Goal: Transaction & Acquisition: Book appointment/travel/reservation

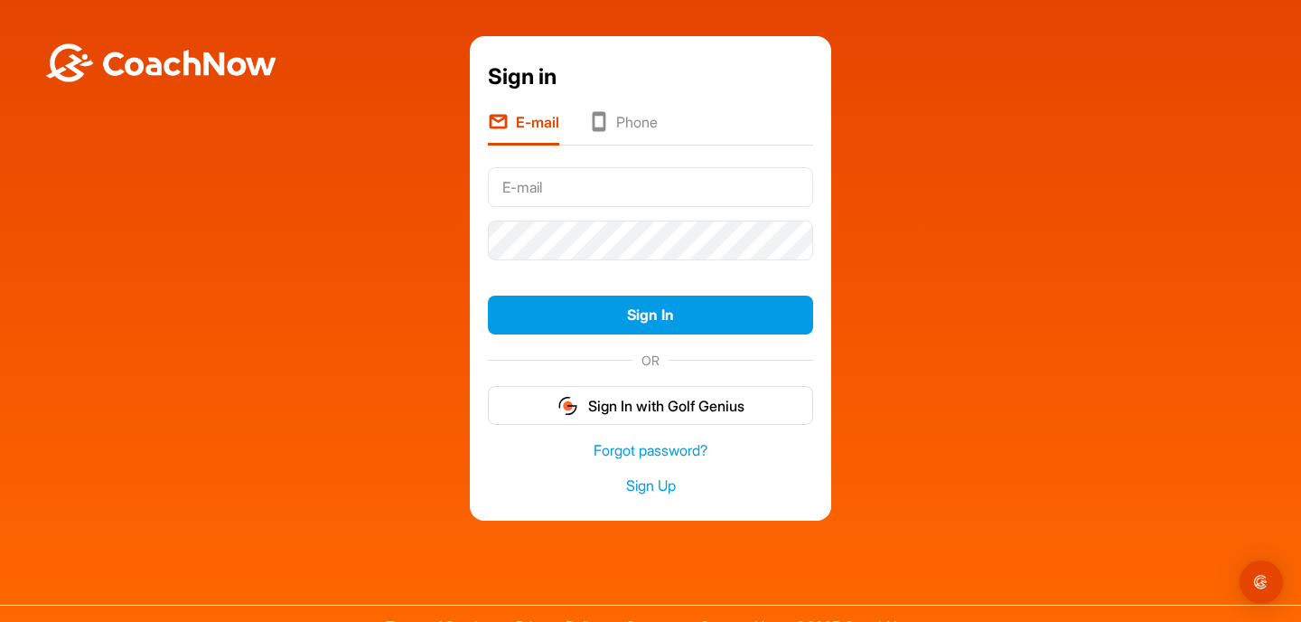
click at [554, 189] on input "text" at bounding box center [650, 187] width 325 height 40
type input "[EMAIL_ADDRESS][DOMAIN_NAME]"
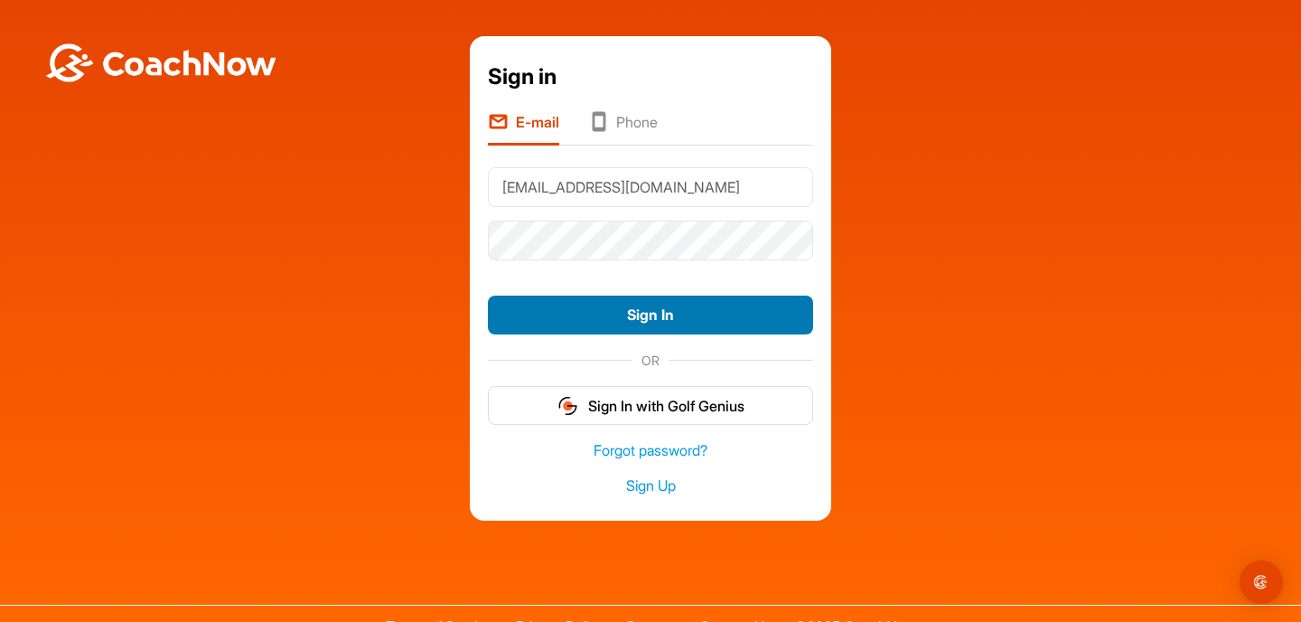
click at [631, 310] on button "Sign In" at bounding box center [650, 314] width 325 height 39
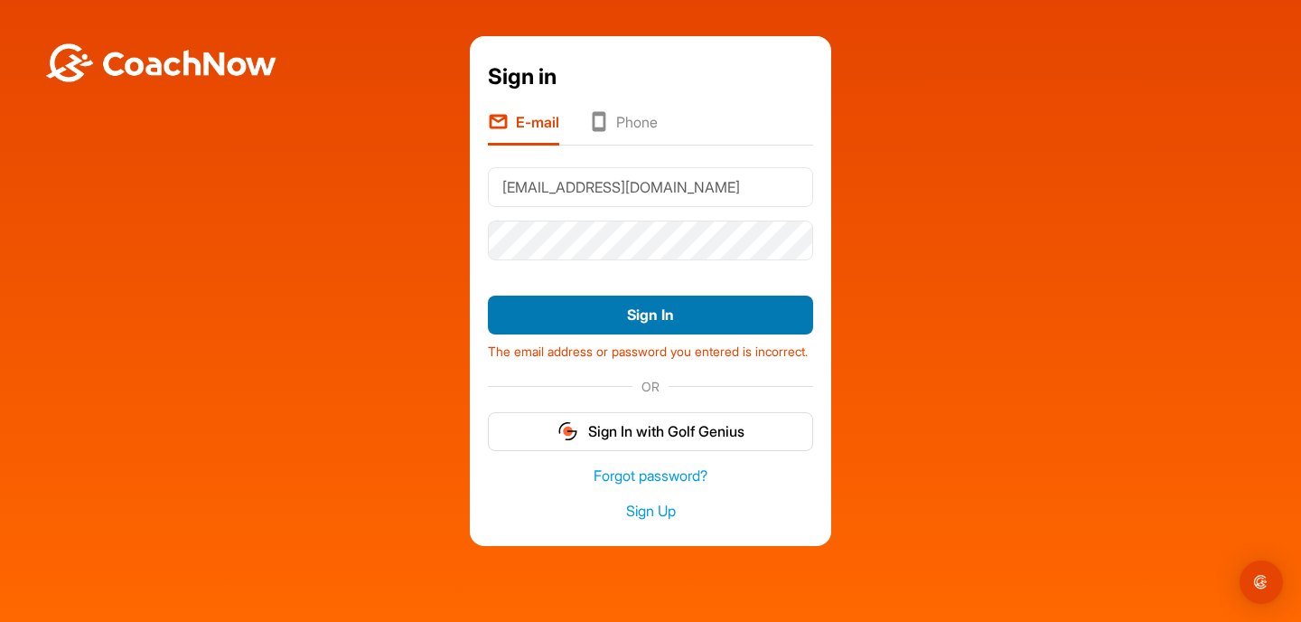
click at [708, 322] on button "Sign In" at bounding box center [650, 314] width 325 height 39
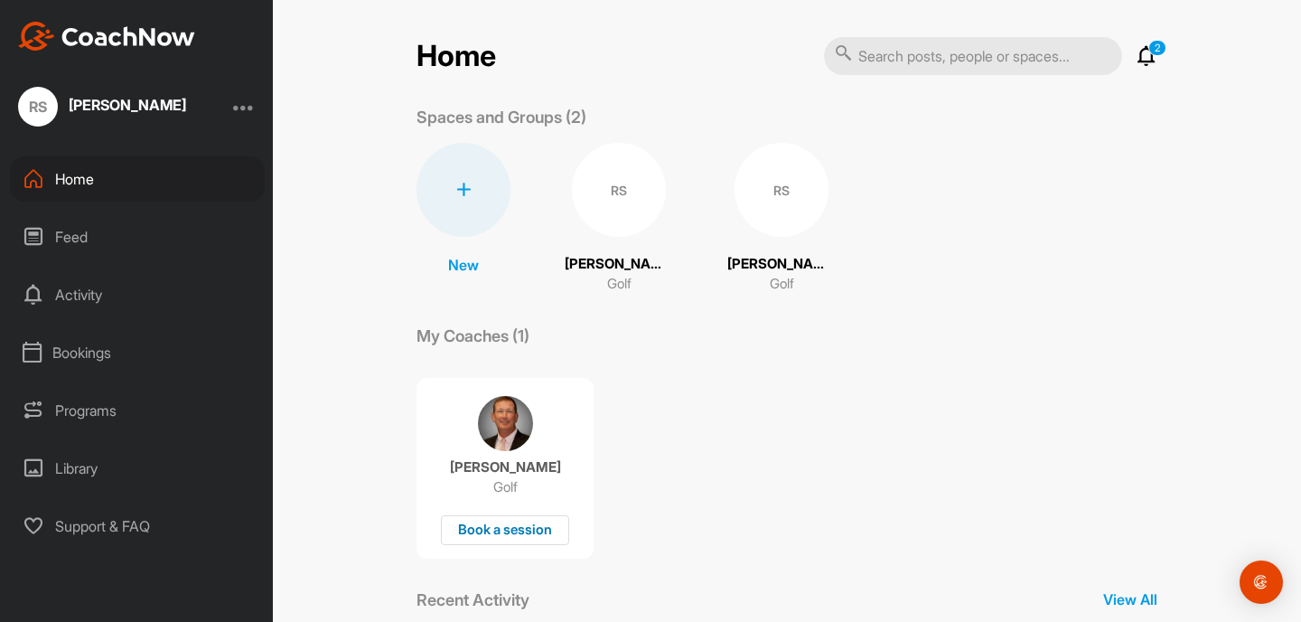
click at [502, 532] on div "Book a session" at bounding box center [505, 530] width 128 height 30
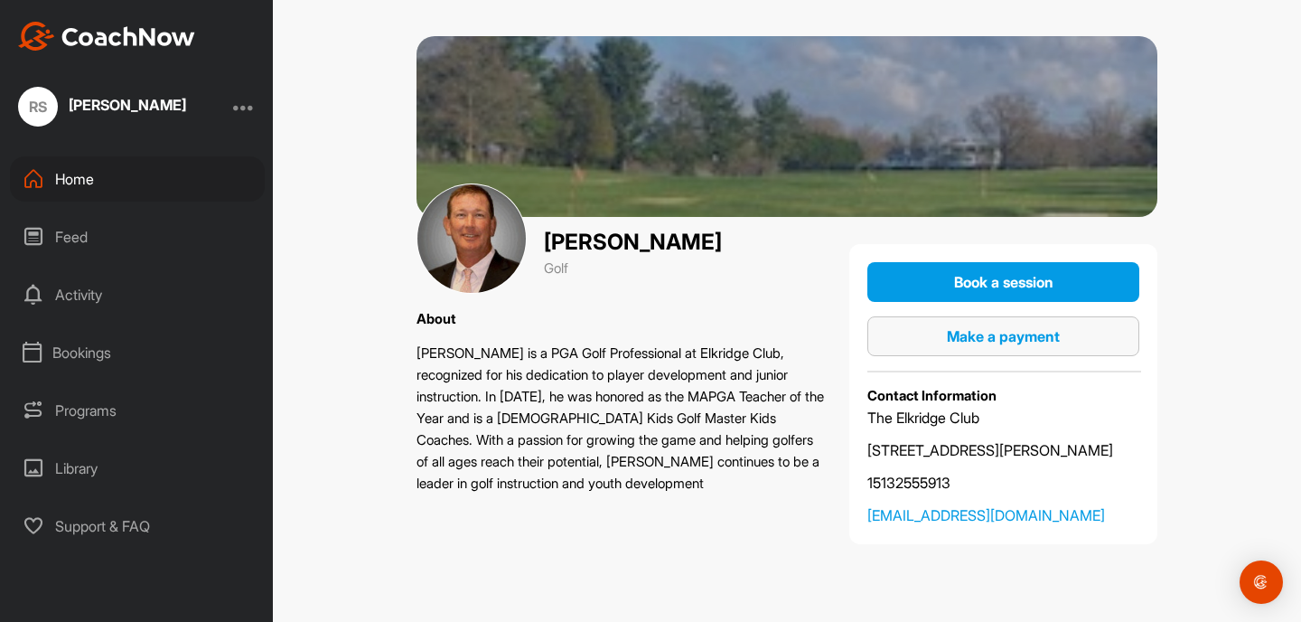
click at [1003, 334] on span "Make a payment" at bounding box center [1003, 336] width 113 height 18
click at [430, 563] on div "[PERSON_NAME] Golf About [PERSON_NAME] is a PGA Golf Professional at [GEOGRAPHI…" at bounding box center [787, 311] width 1028 height 622
click at [103, 352] on div "Bookings" at bounding box center [137, 352] width 255 height 45
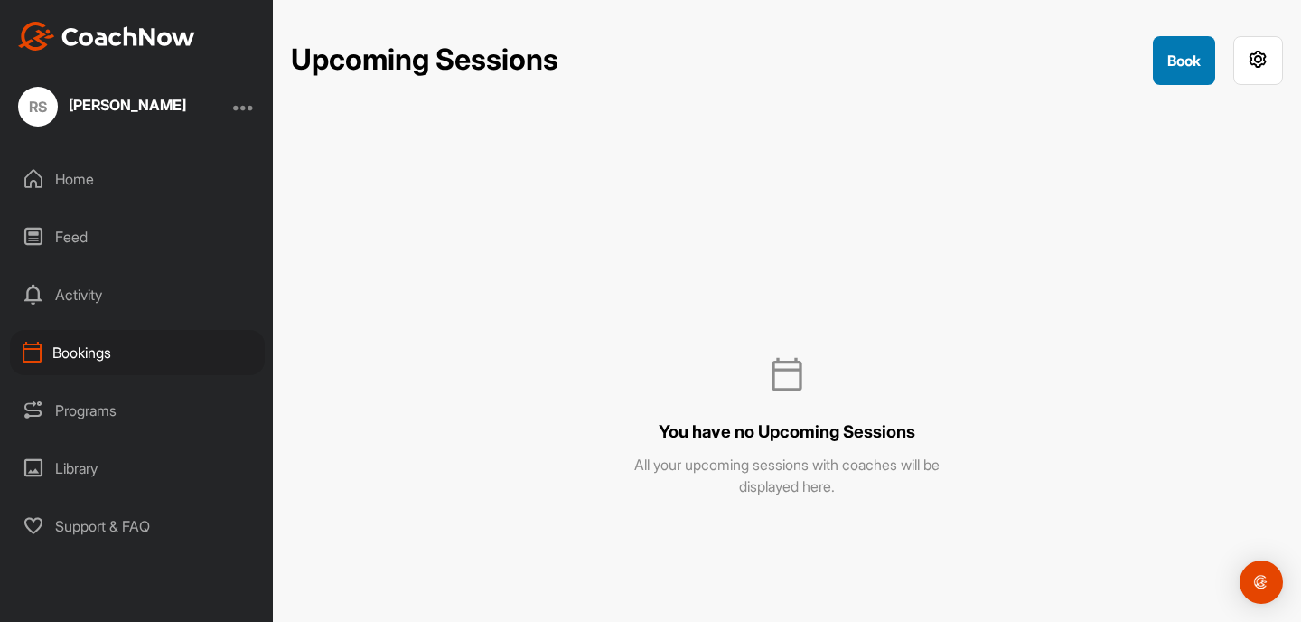
click at [1182, 46] on button "Book" at bounding box center [1184, 60] width 62 height 49
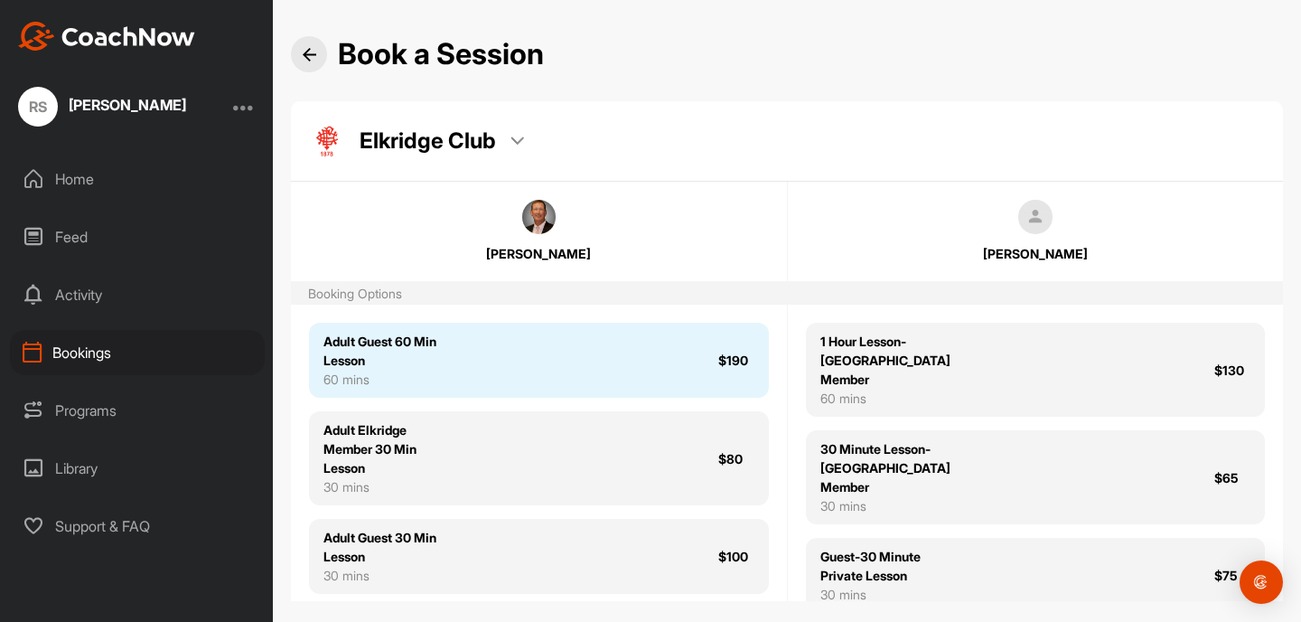
click at [664, 349] on div "Adult Guest 60 Min Lesson 60 mins $190" at bounding box center [539, 360] width 460 height 75
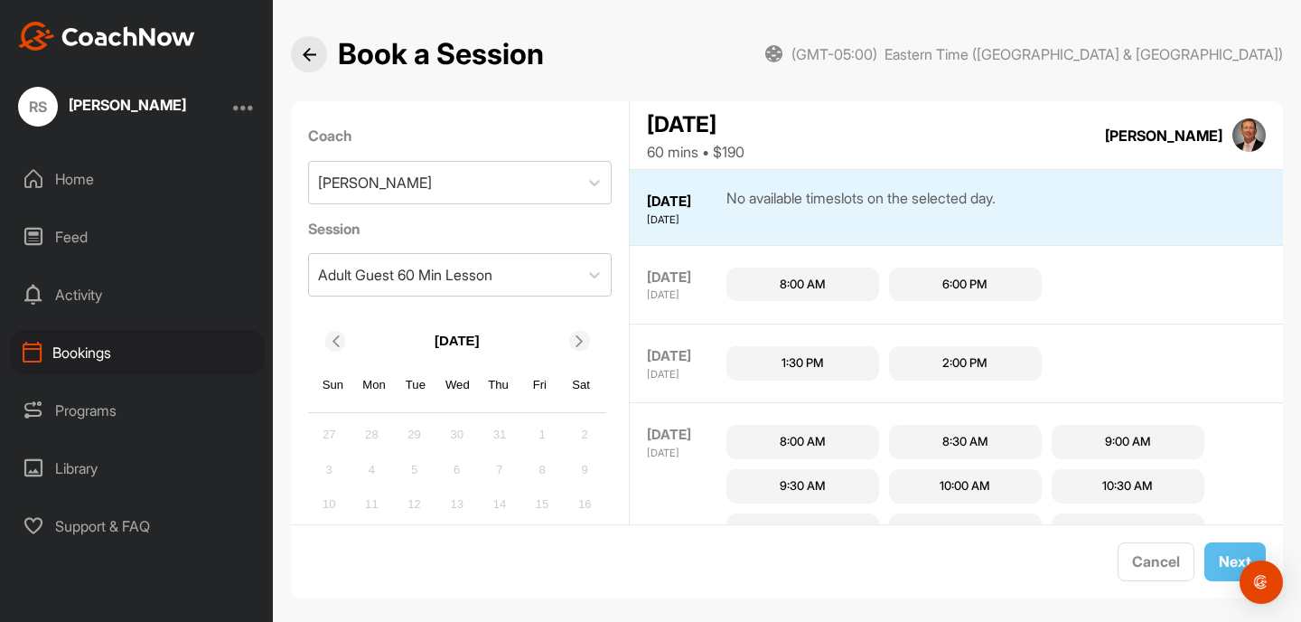
scroll to position [18, 0]
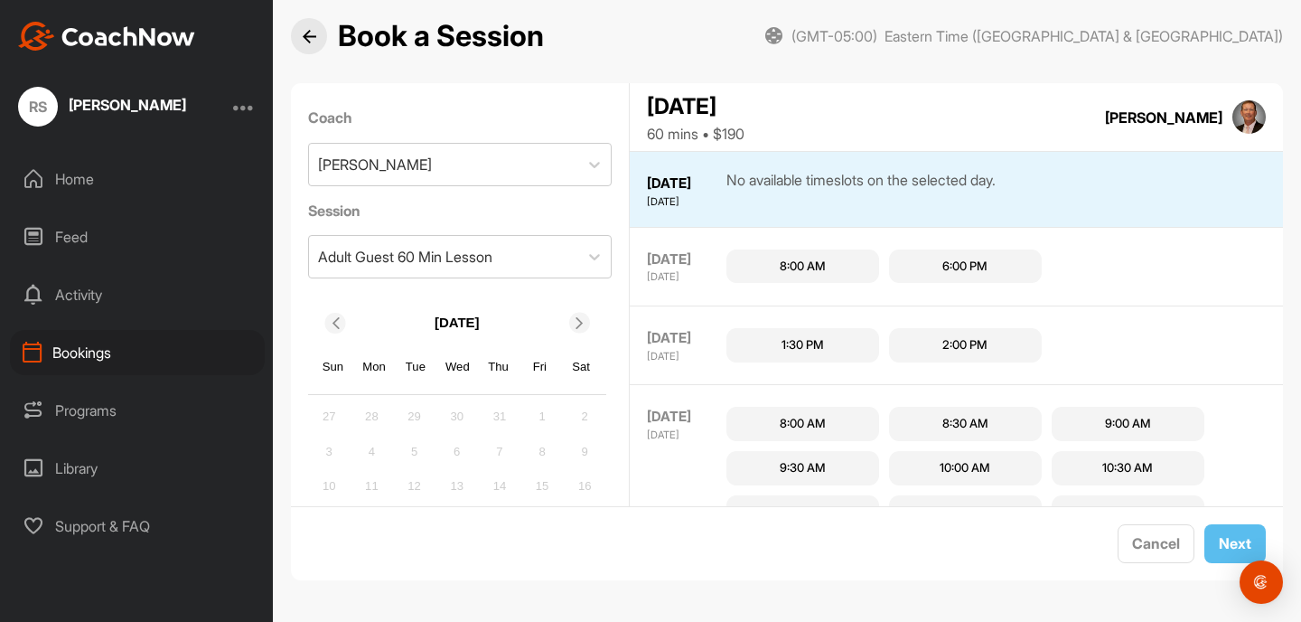
click at [579, 323] on icon at bounding box center [580, 323] width 12 height 12
click at [578, 318] on icon at bounding box center [580, 323] width 12 height 12
click at [335, 324] on icon at bounding box center [335, 323] width 12 height 12
click at [582, 322] on icon at bounding box center [580, 323] width 12 height 12
click at [333, 324] on icon at bounding box center [335, 323] width 12 height 12
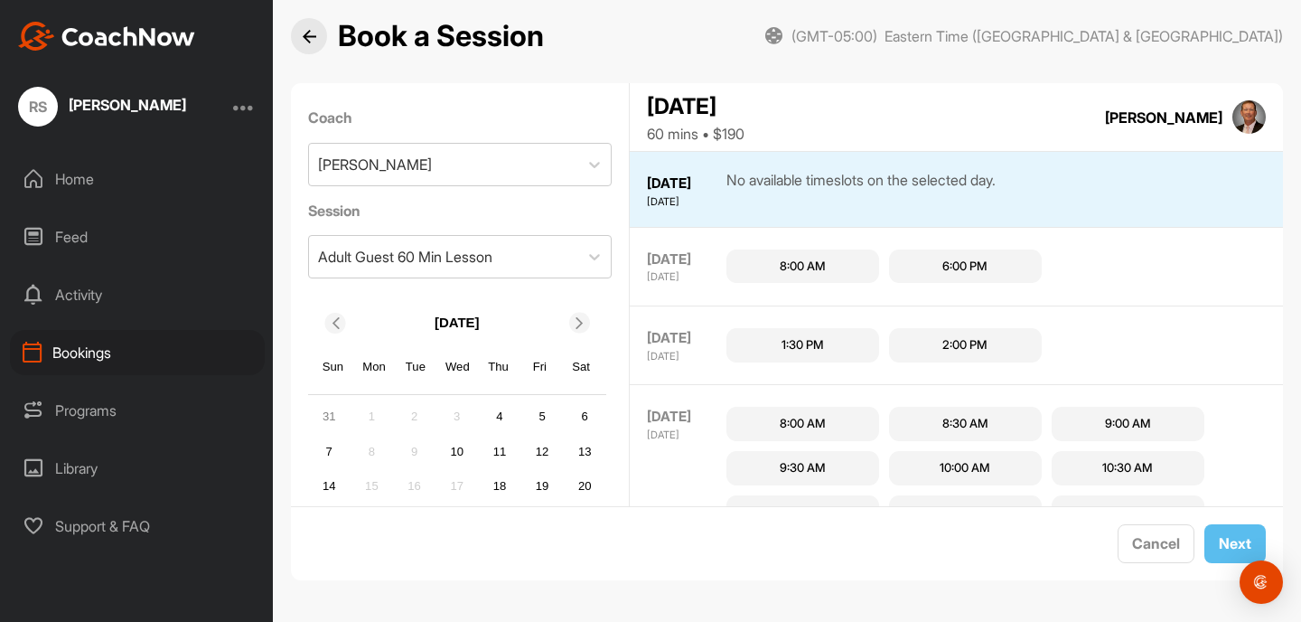
click at [338, 323] on icon at bounding box center [335, 323] width 12 height 12
click at [334, 313] on div at bounding box center [335, 323] width 21 height 21
click at [577, 315] on div at bounding box center [579, 323] width 21 height 21
click at [335, 321] on icon at bounding box center [335, 323] width 12 height 12
click at [580, 318] on icon at bounding box center [580, 323] width 12 height 12
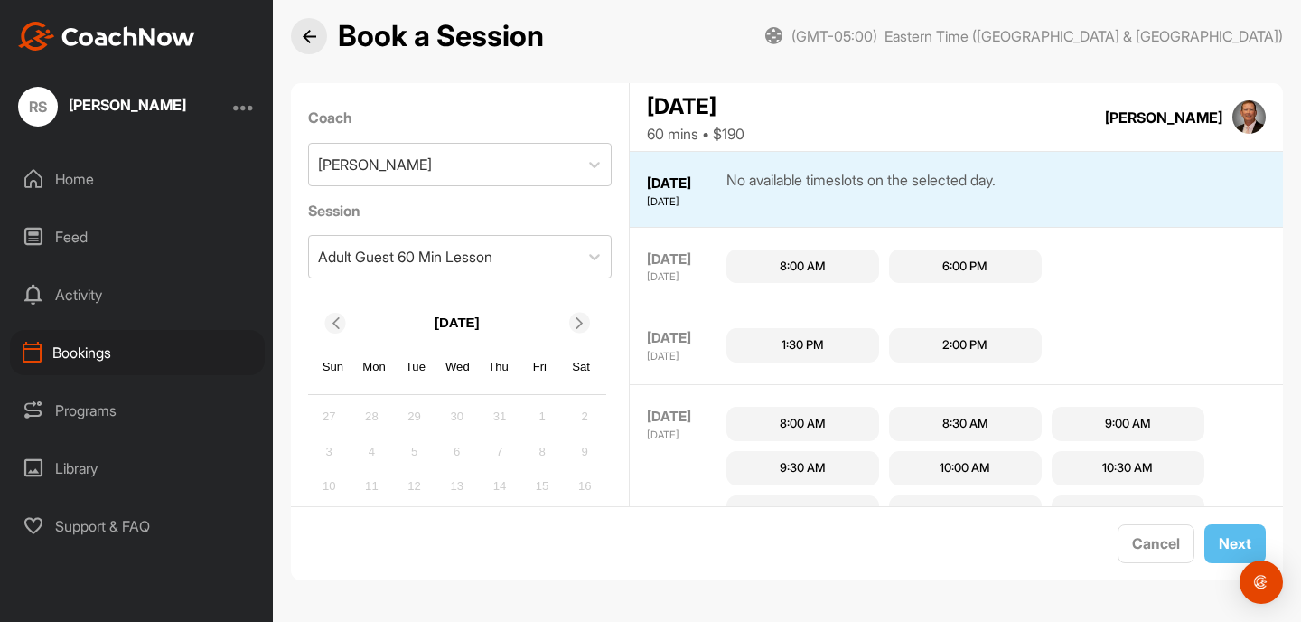
click at [580, 320] on icon at bounding box center [580, 323] width 12 height 12
click at [581, 325] on icon at bounding box center [580, 323] width 12 height 12
click at [460, 417] on div "1" at bounding box center [457, 416] width 27 height 27
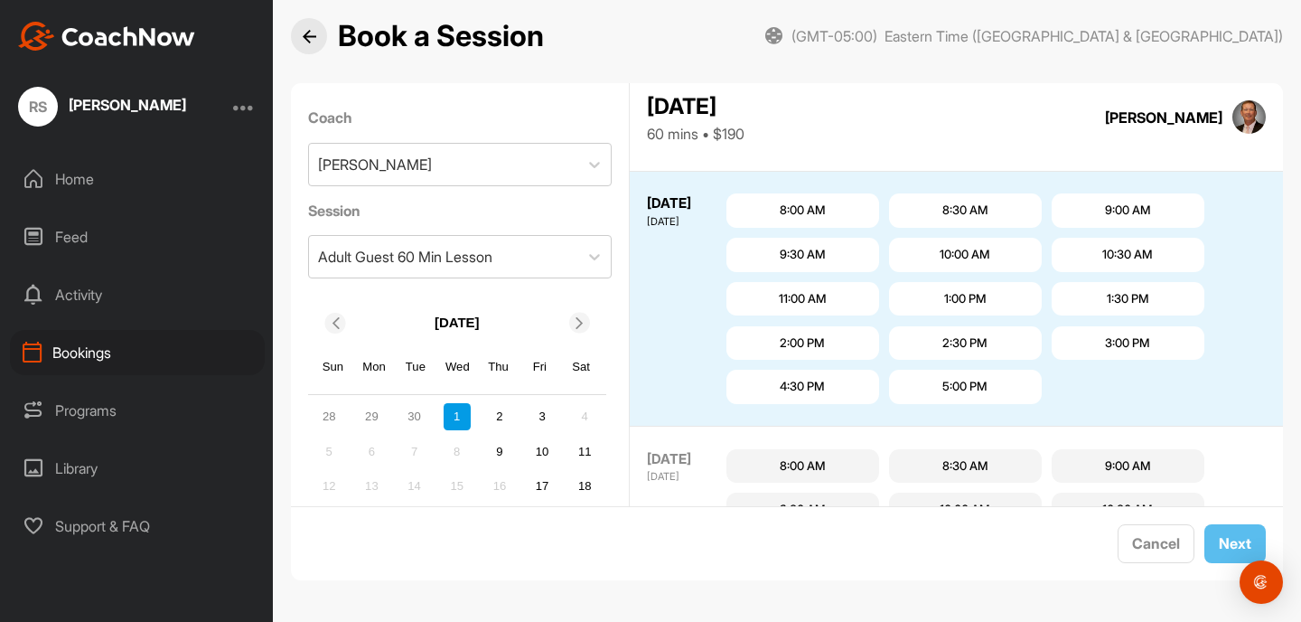
scroll to position [1747, 0]
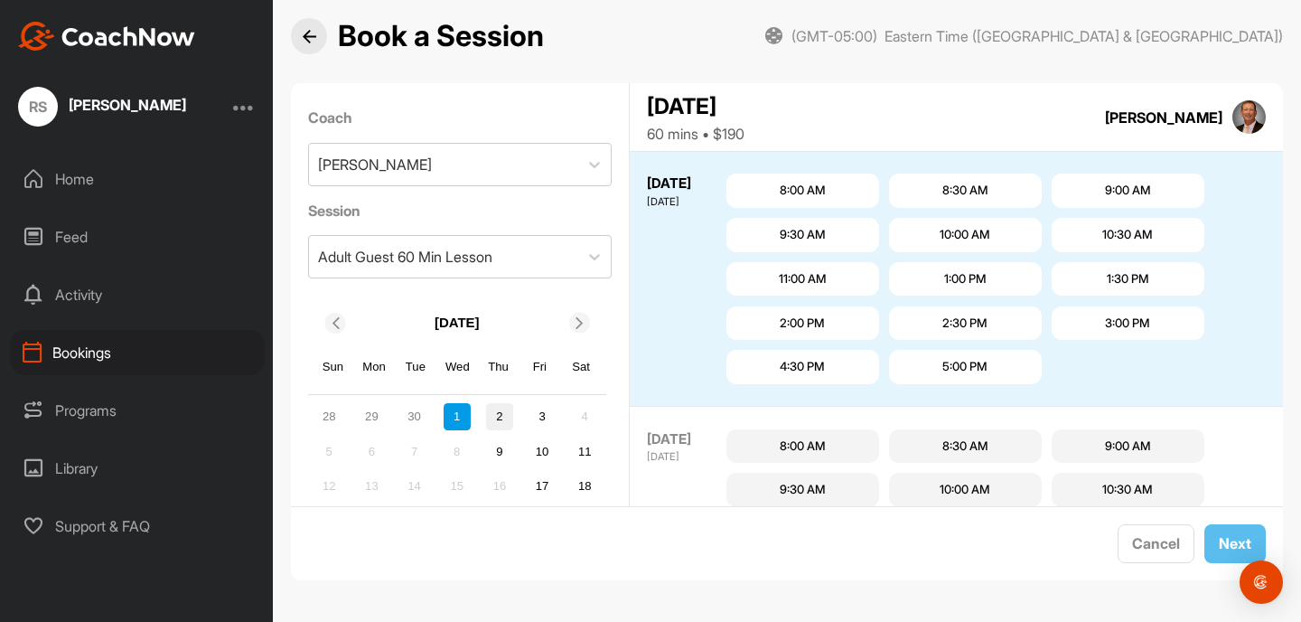
click at [501, 412] on div "2" at bounding box center [499, 416] width 27 height 27
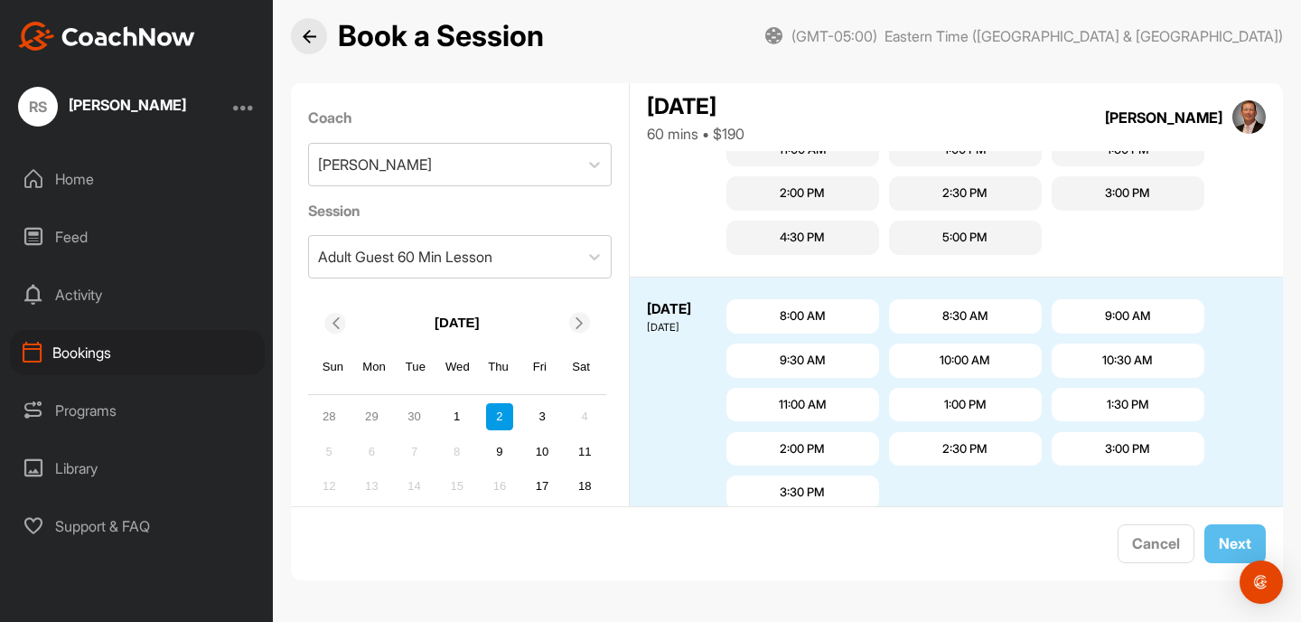
scroll to position [1294, 0]
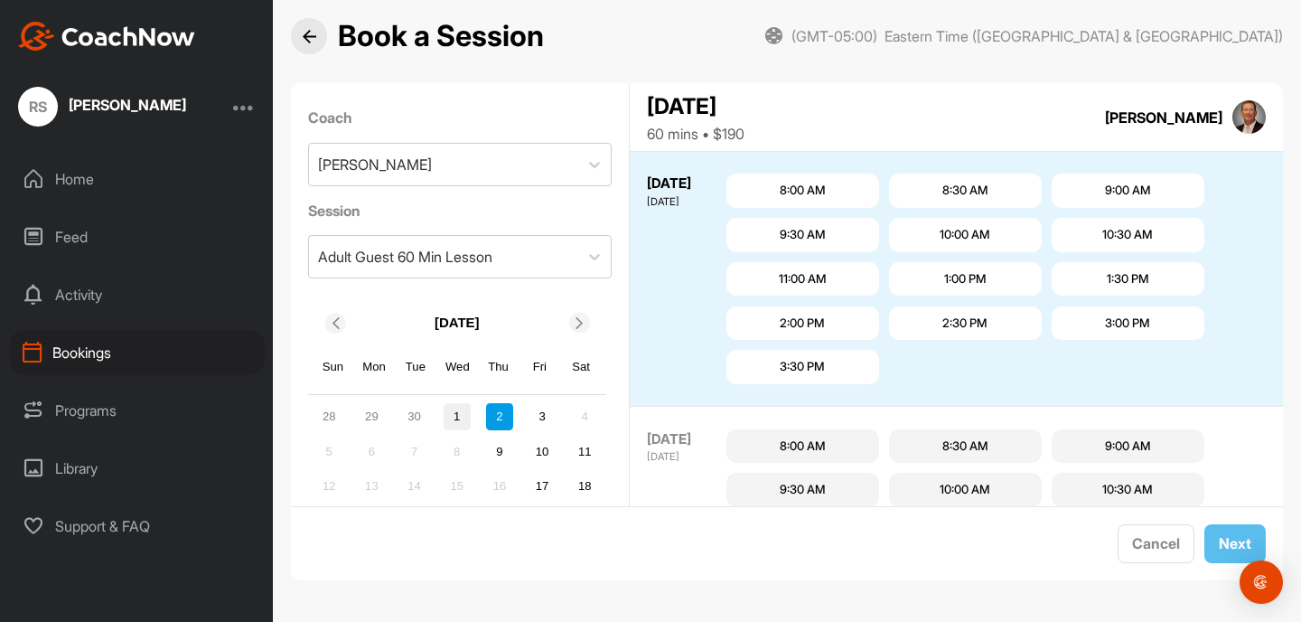
click at [462, 414] on div "1" at bounding box center [457, 416] width 27 height 27
click at [542, 416] on div "3" at bounding box center [542, 416] width 27 height 27
